Goal: Use online tool/utility: Utilize a website feature to perform a specific function

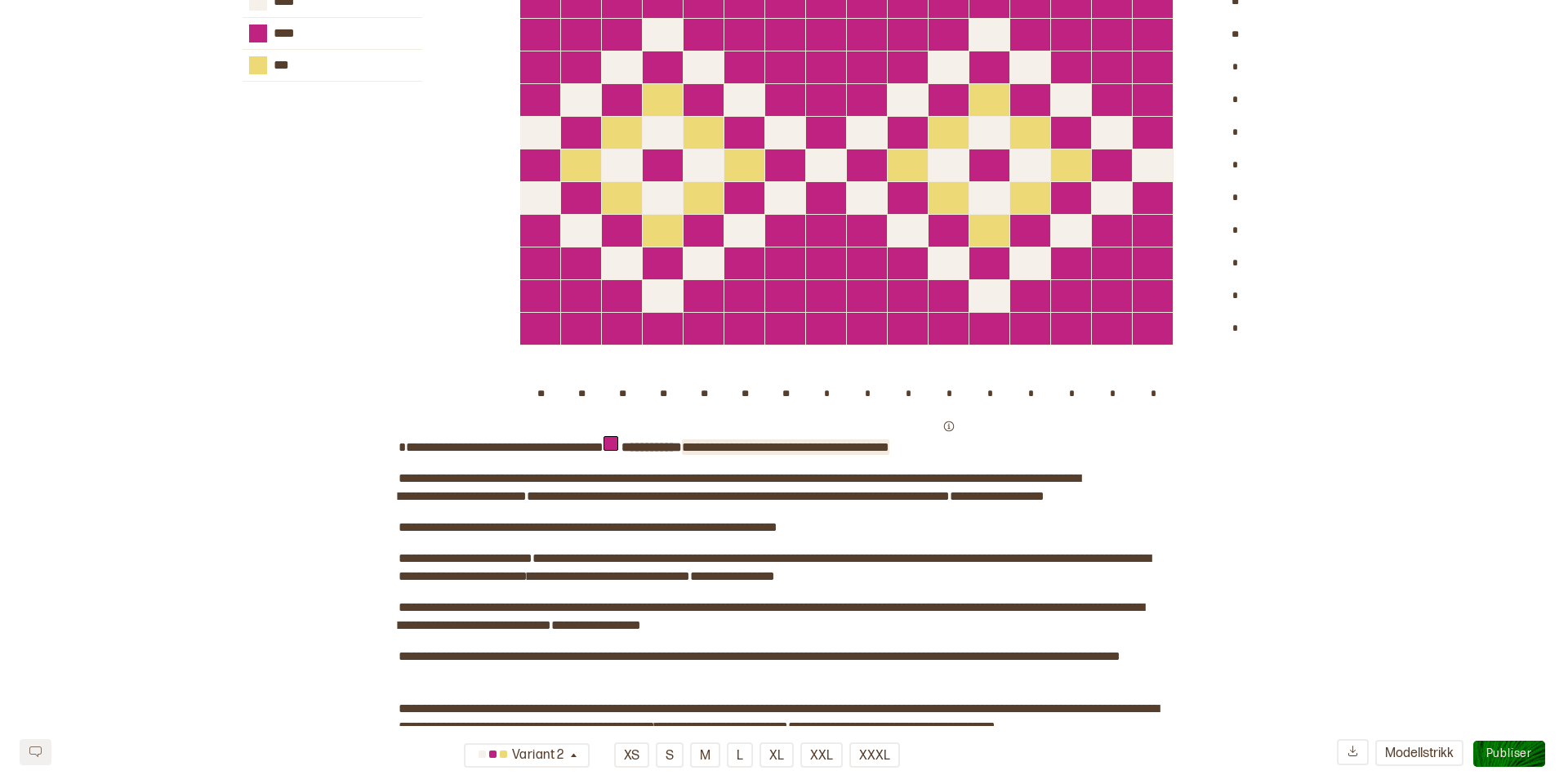
scroll to position [5473, 0]
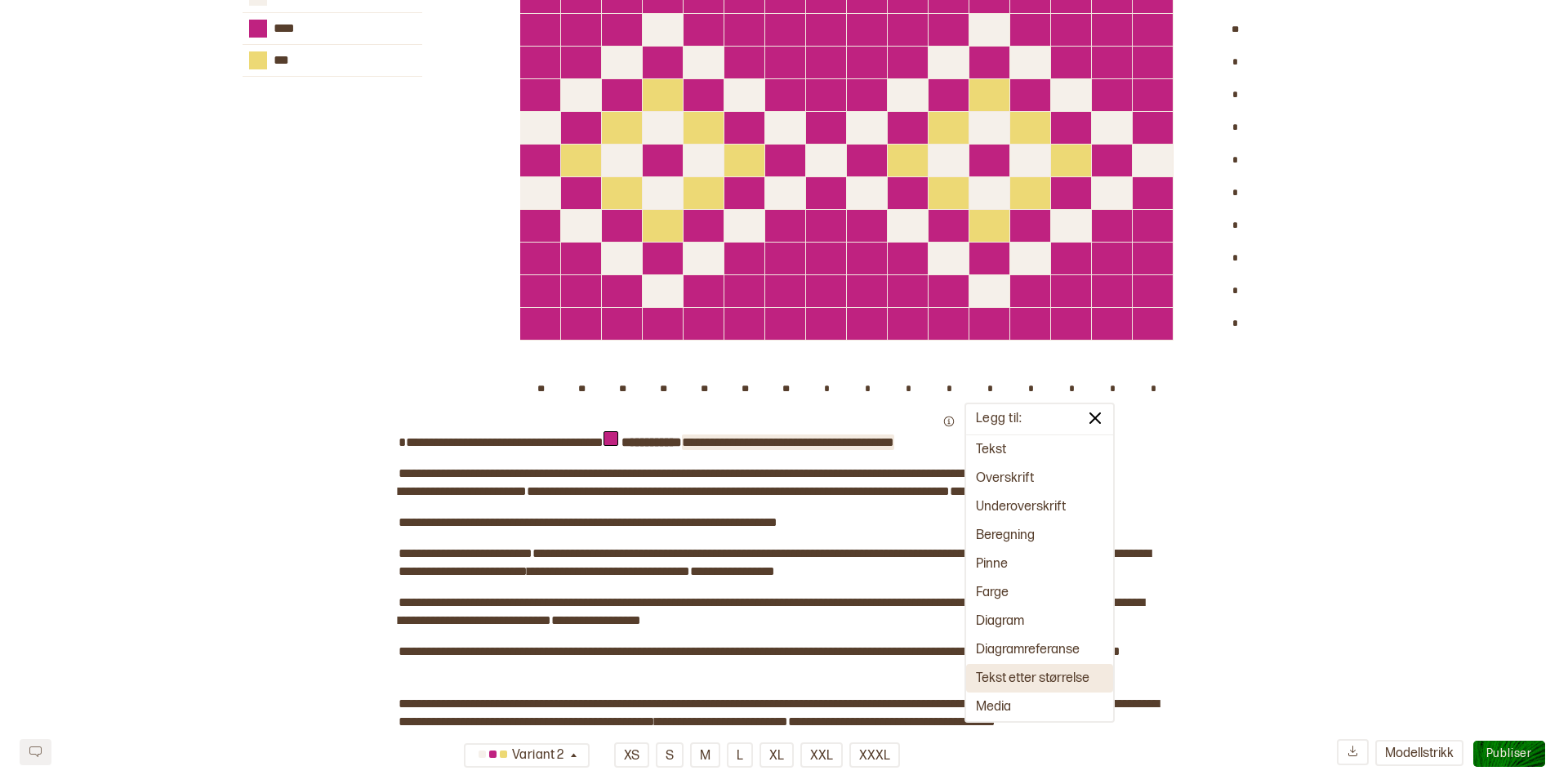
click at [1063, 681] on button "Tekst etter størrelse" at bounding box center [1039, 678] width 147 height 28
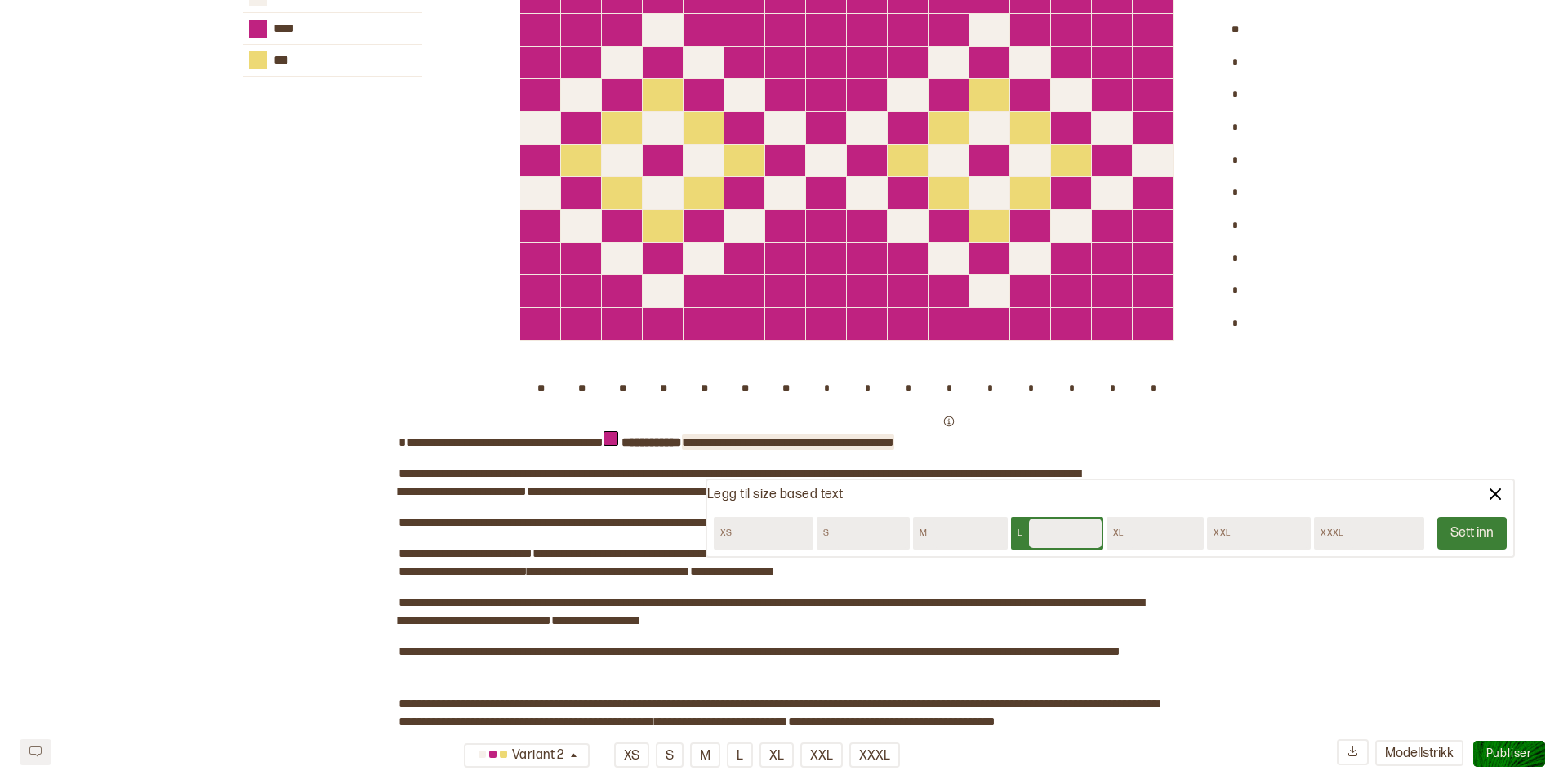
click at [1065, 532] on input "text" at bounding box center [1065, 533] width 73 height 29
type input "**********"
click at [1463, 523] on button "Sett inn" at bounding box center [1471, 533] width 69 height 33
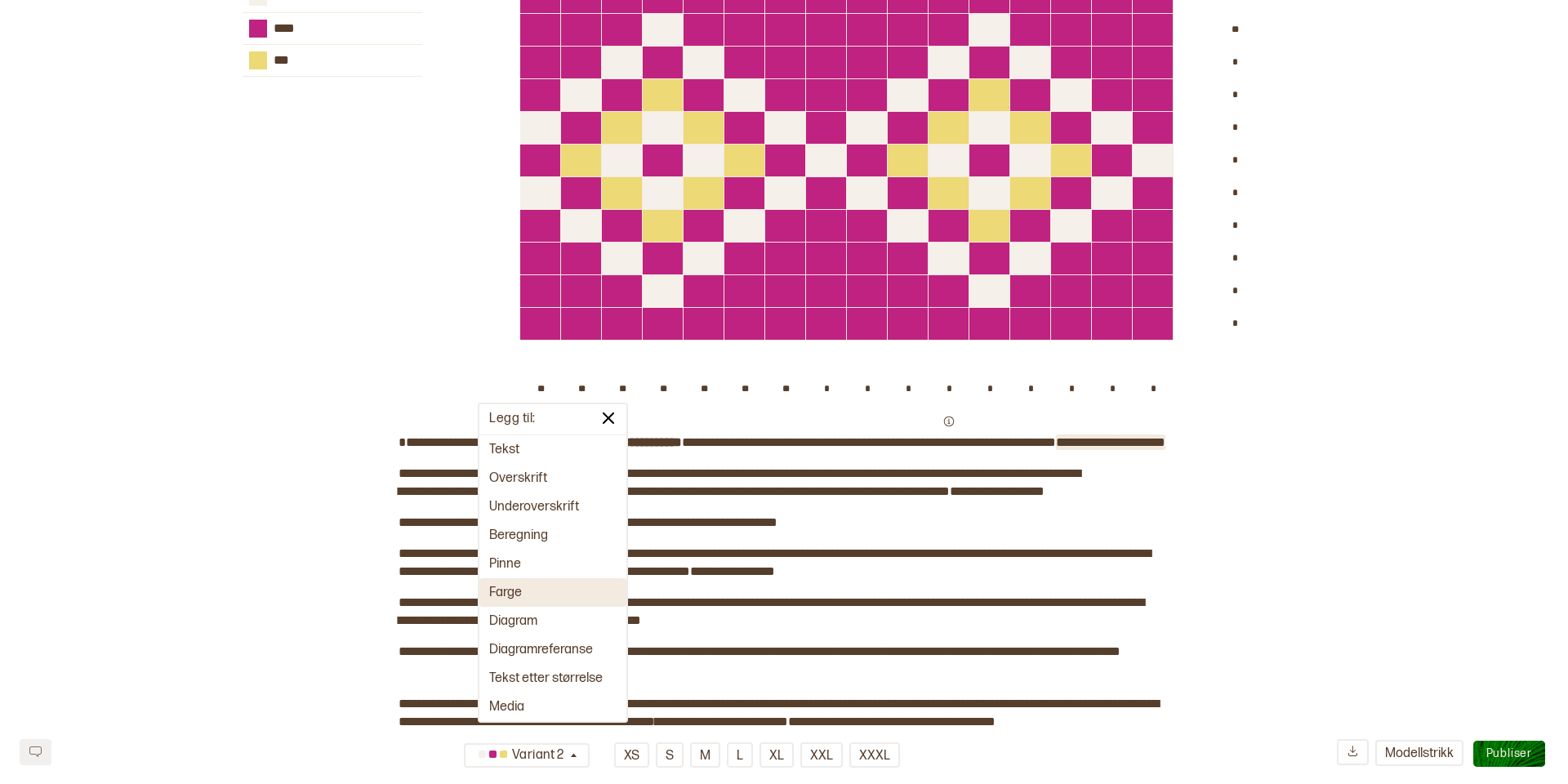
click at [530, 595] on button "Farge" at bounding box center [553, 592] width 147 height 28
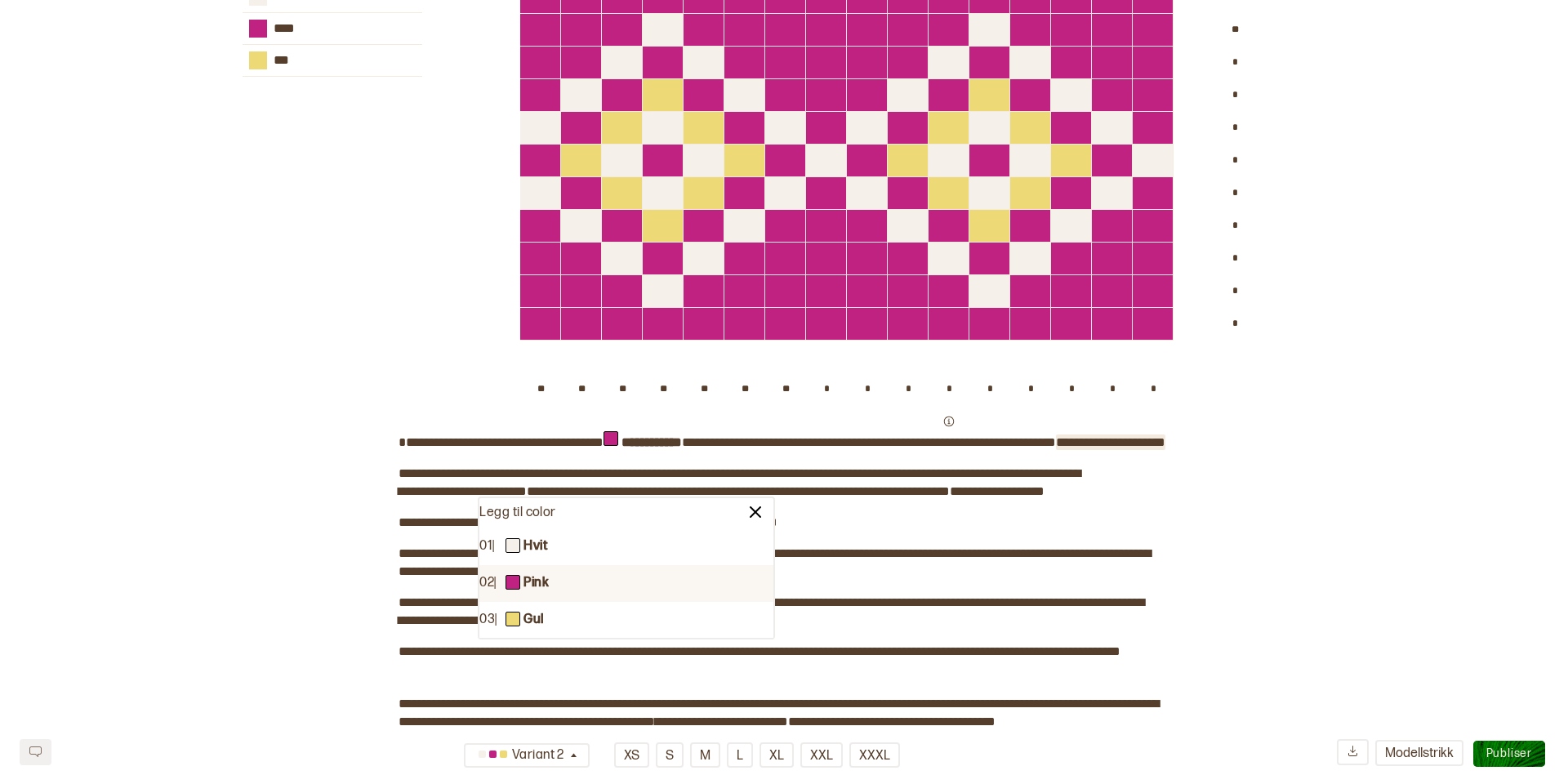
click at [530, 580] on b "Pink" at bounding box center [536, 584] width 26 height 17
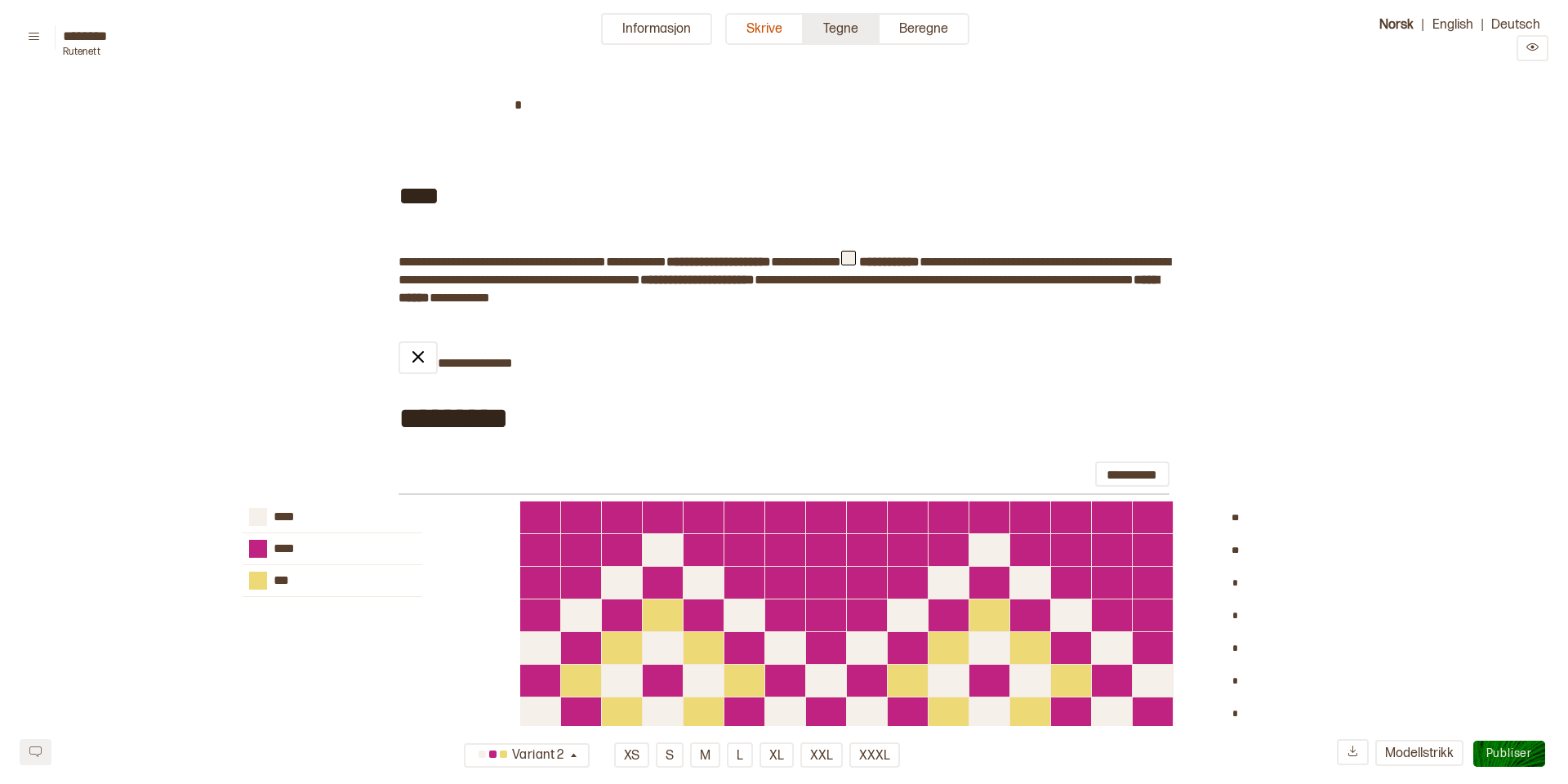
click at [841, 33] on button "Tegne" at bounding box center [841, 28] width 76 height 32
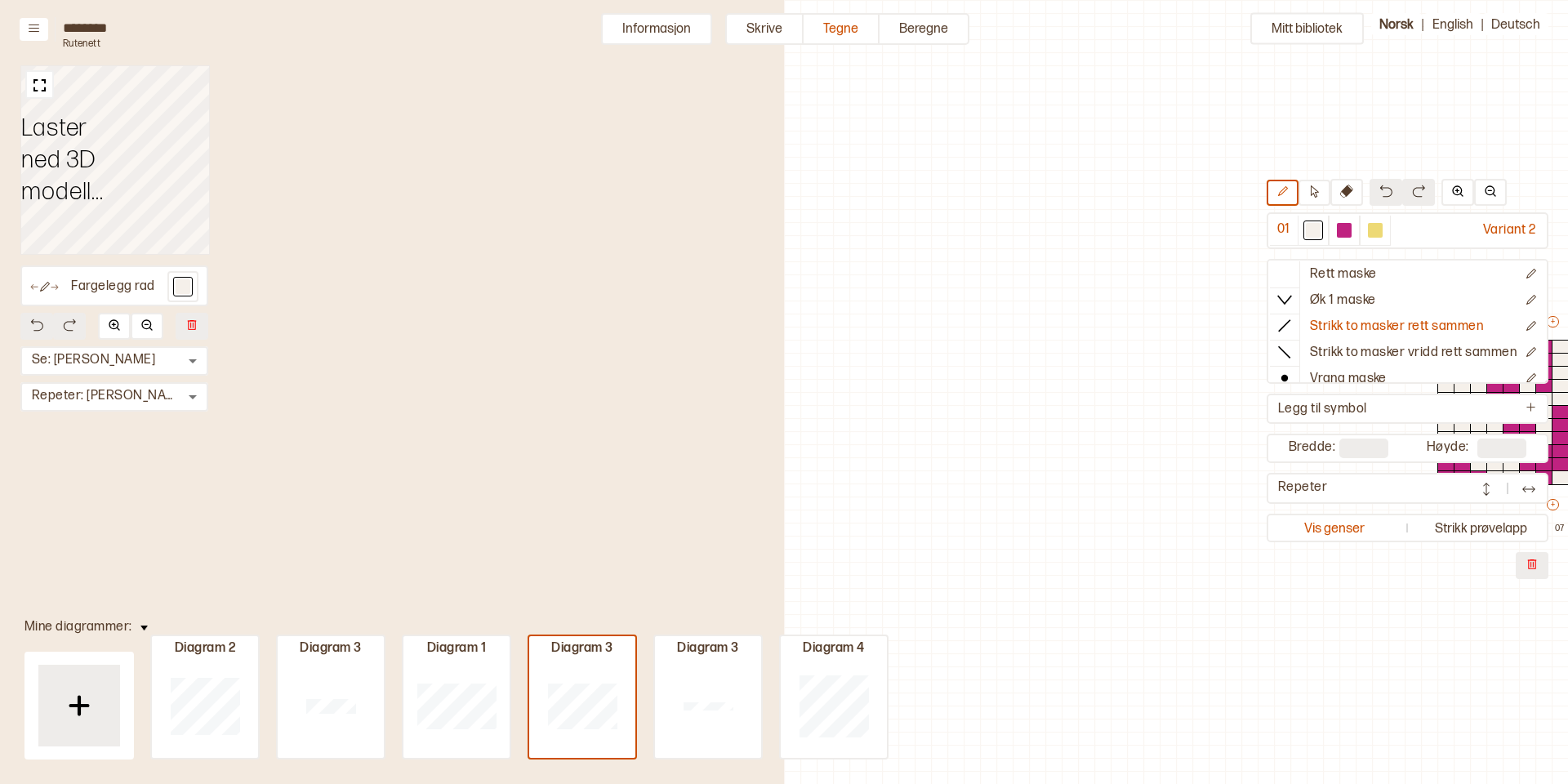
scroll to position [33, 555]
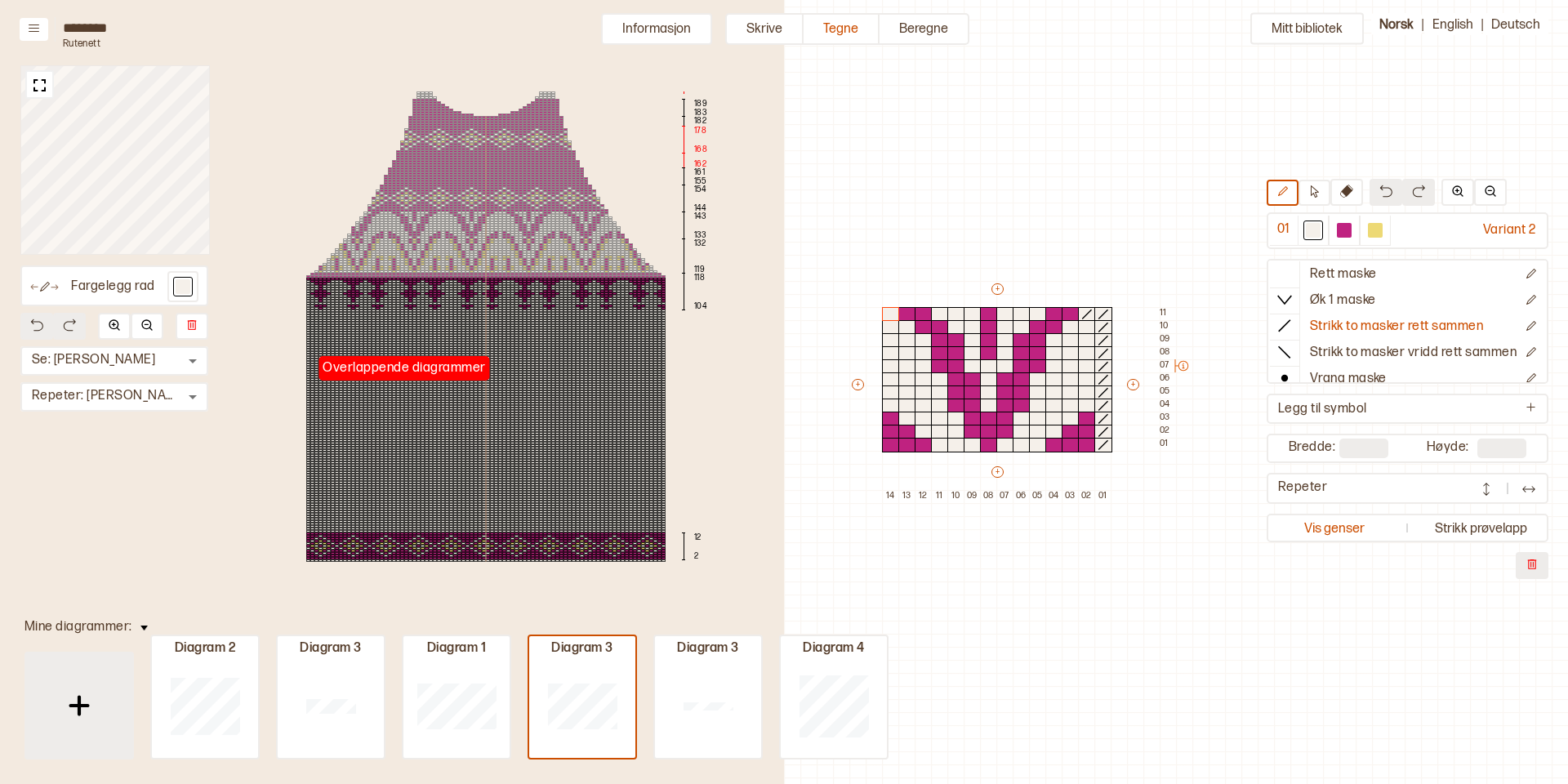
click at [81, 706] on img at bounding box center [80, 706] width 41 height 41
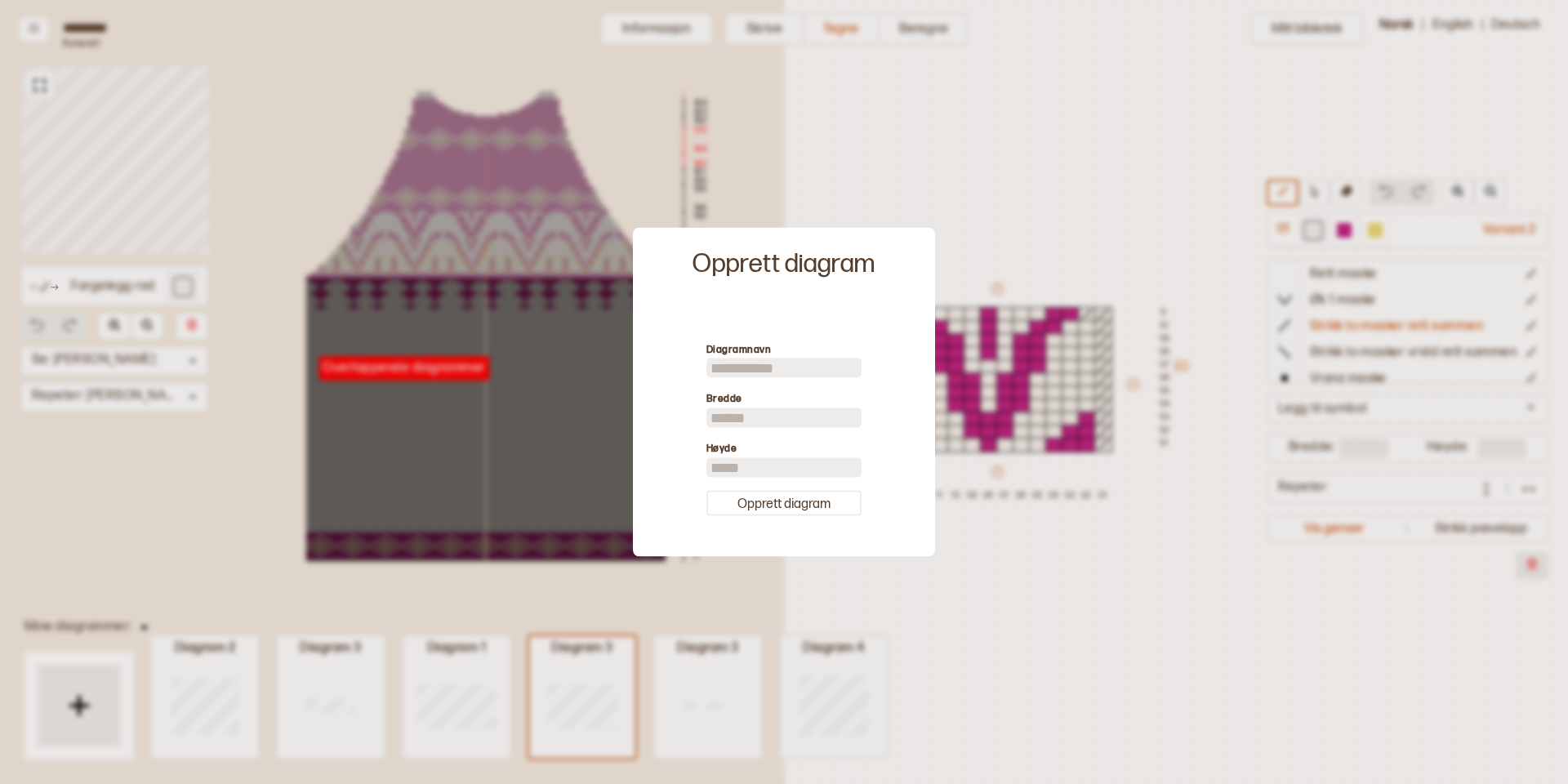
click at [760, 363] on input at bounding box center [784, 368] width 155 height 20
type input "*********"
click at [778, 508] on button "Opprett diagram" at bounding box center [784, 503] width 155 height 26
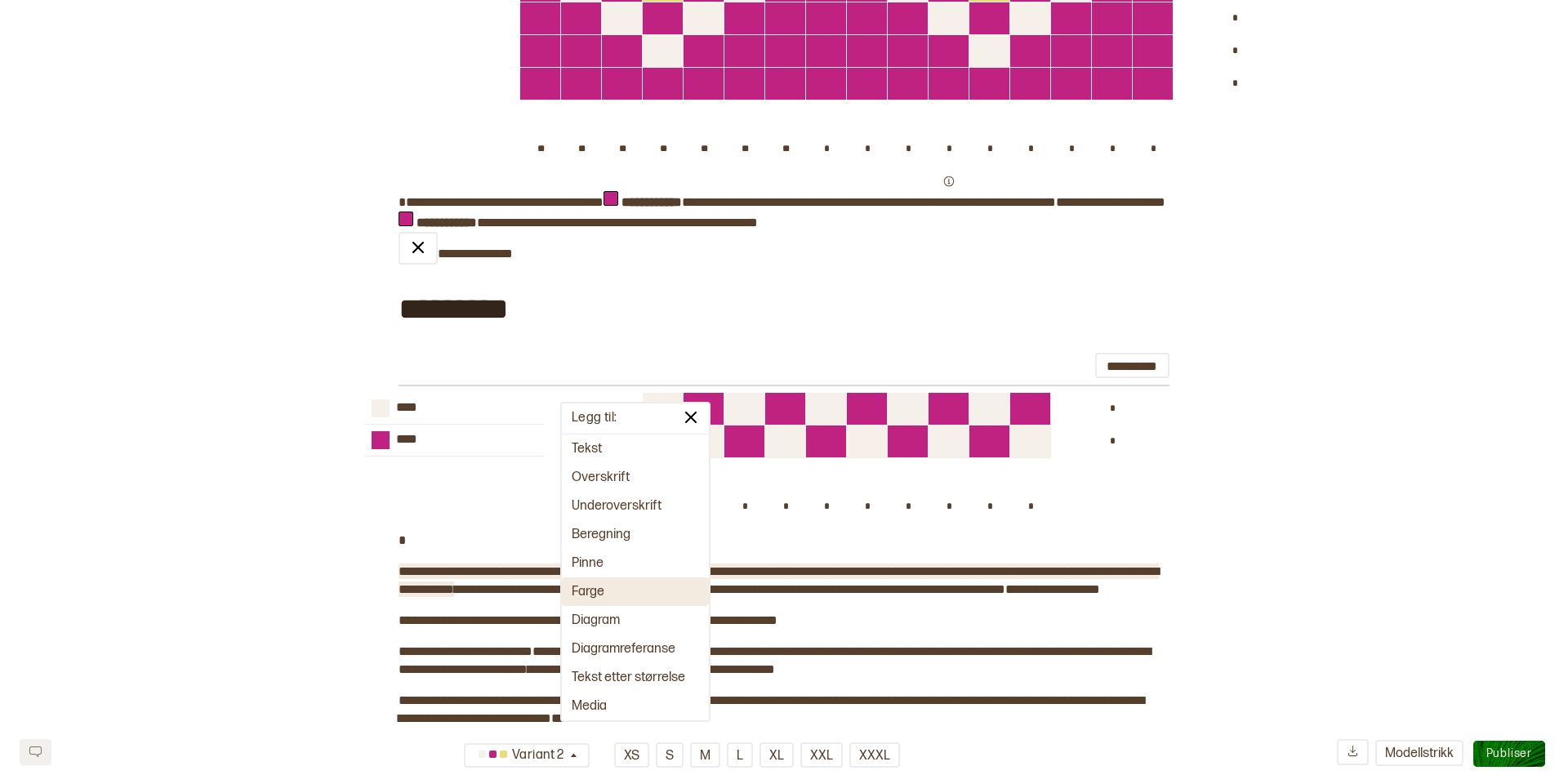
click at [606, 596] on button "Farge" at bounding box center [636, 591] width 147 height 28
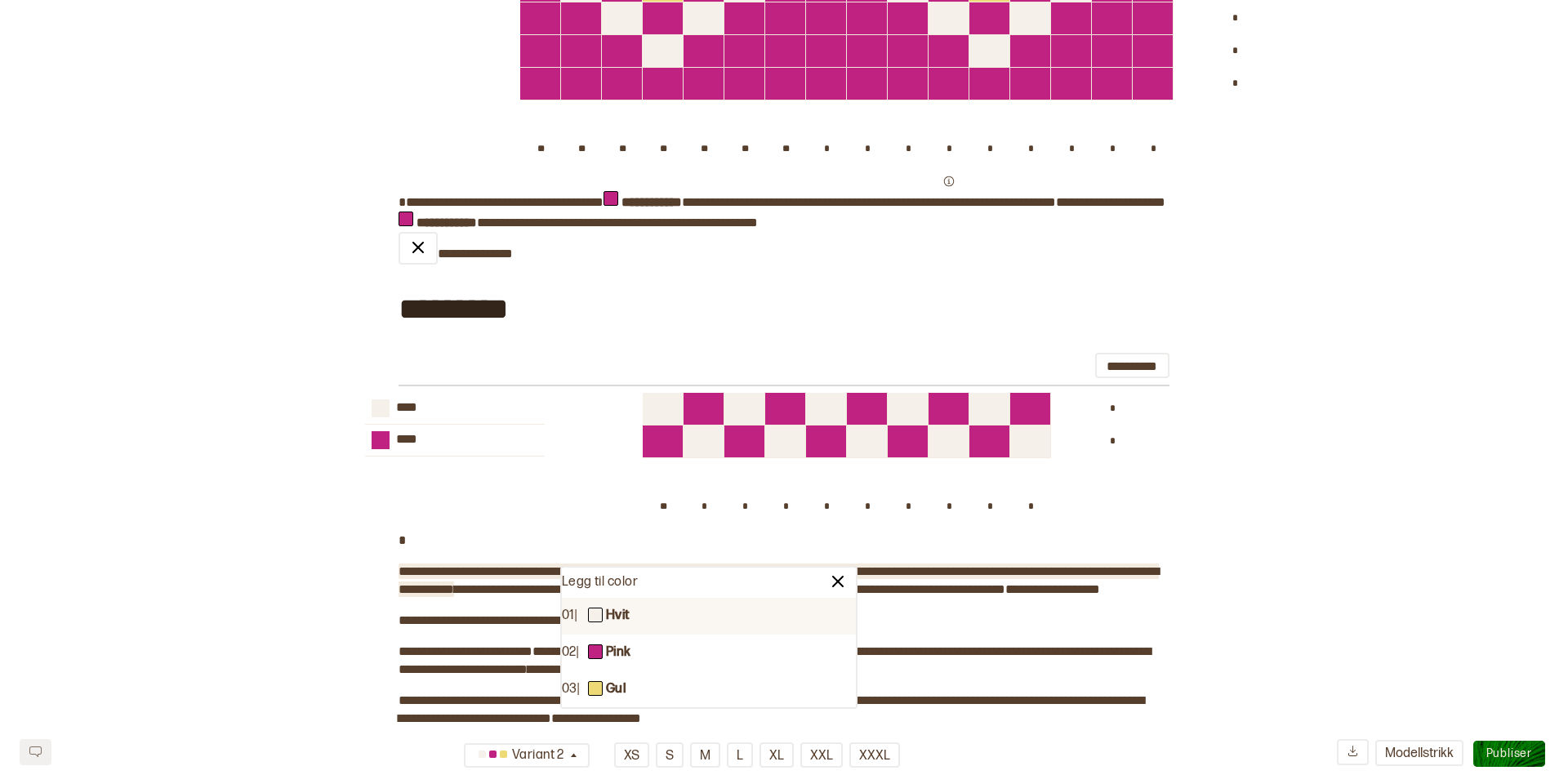
click at [634, 615] on div "01 | Hvit" at bounding box center [709, 616] width 294 height 37
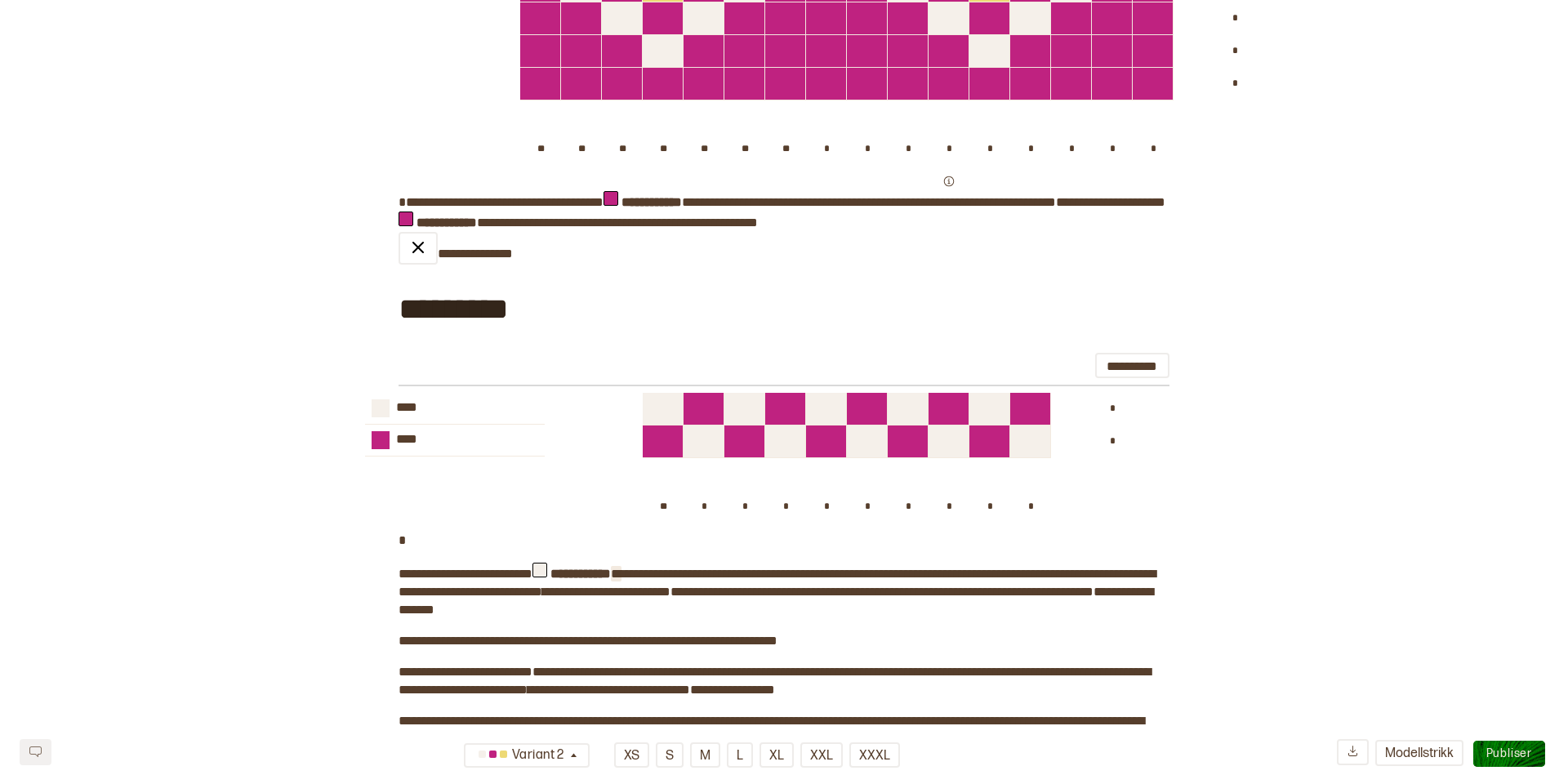
click at [621, 580] on span at bounding box center [616, 573] width 10 height 12
